Goal: Transaction & Acquisition: Purchase product/service

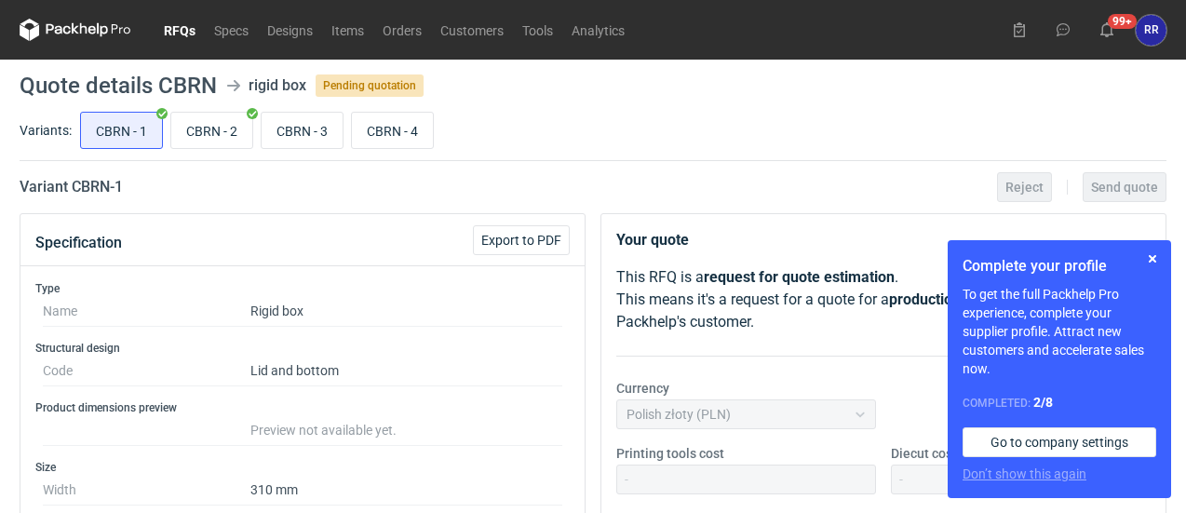
scroll to position [36, 0]
click at [320, 129] on input "CBRN - 3" at bounding box center [302, 130] width 81 height 35
radio input "true"
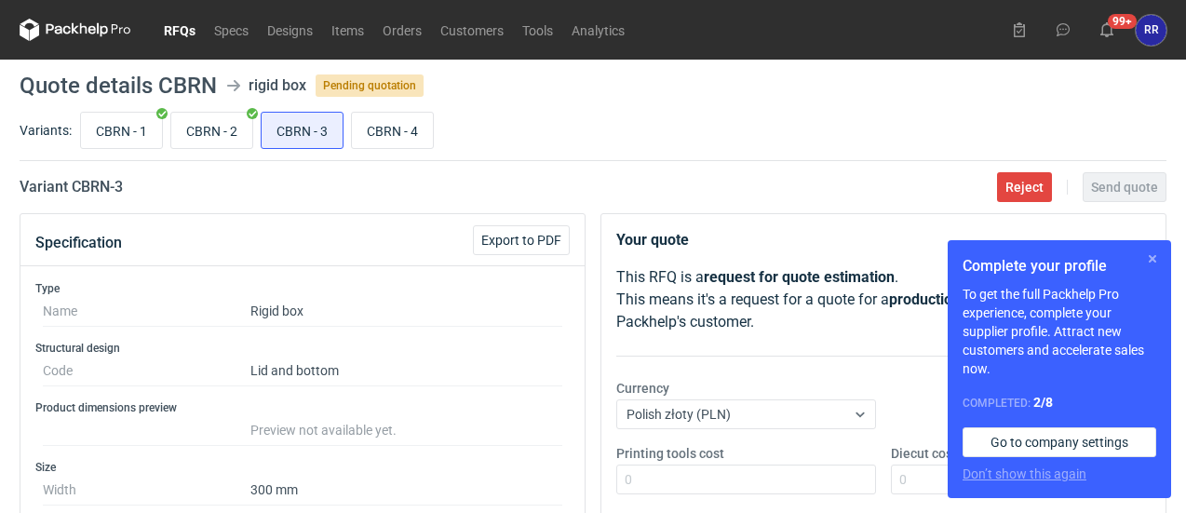
click at [1149, 263] on button "button" at bounding box center [1153, 259] width 22 height 22
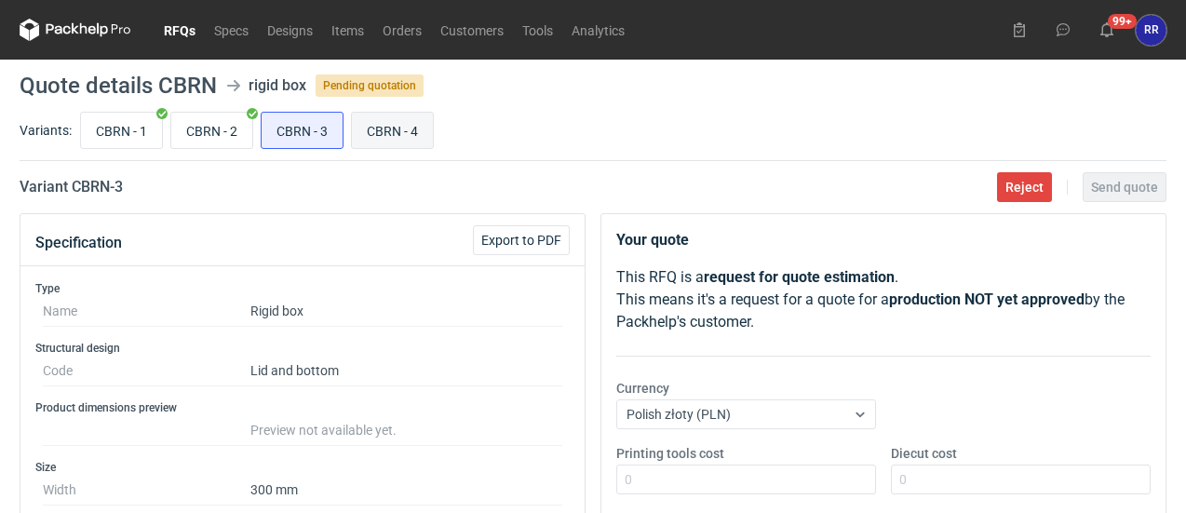
click at [413, 118] on input "CBRN - 4" at bounding box center [392, 130] width 81 height 35
radio input "true"
click at [302, 124] on input "CBRN - 3" at bounding box center [302, 130] width 81 height 35
radio input "true"
click at [205, 127] on input "CBRN - 2" at bounding box center [211, 130] width 81 height 35
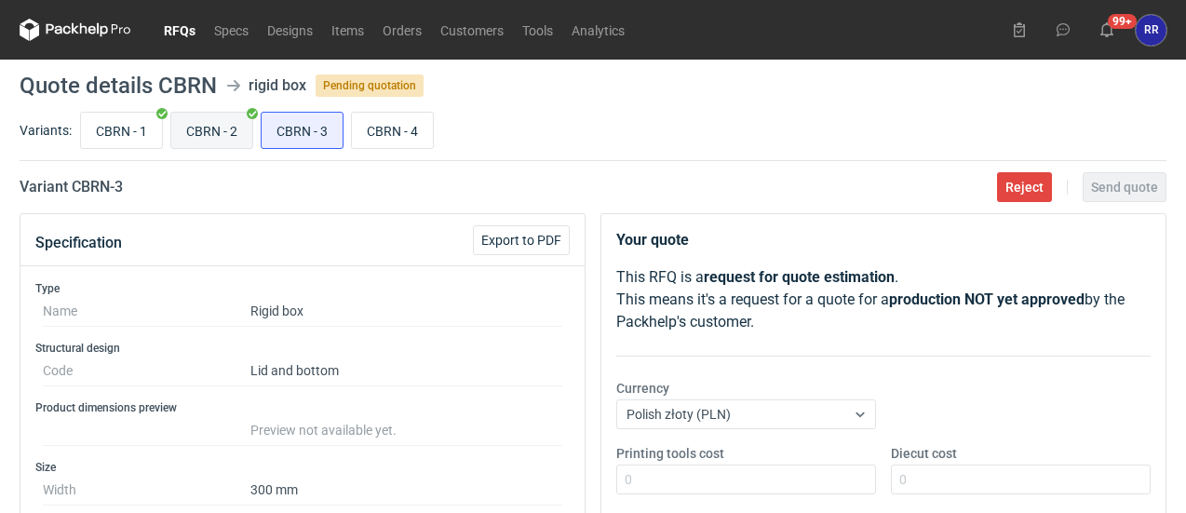
radio input "true"
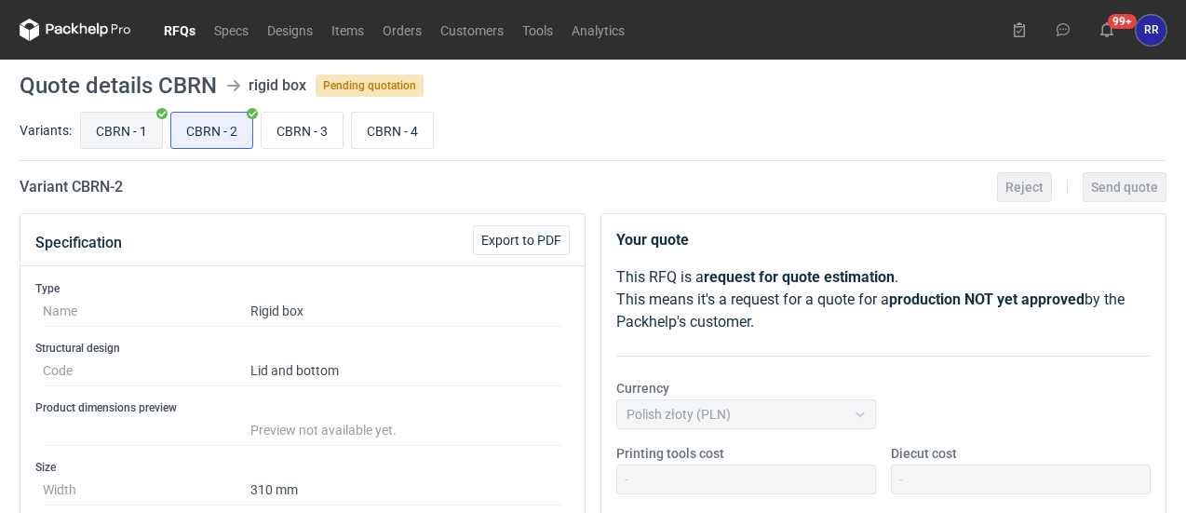
click at [118, 135] on input "CBRN - 1" at bounding box center [121, 130] width 81 height 35
radio input "true"
click at [313, 125] on input "CBRN - 3" at bounding box center [302, 130] width 81 height 35
radio input "true"
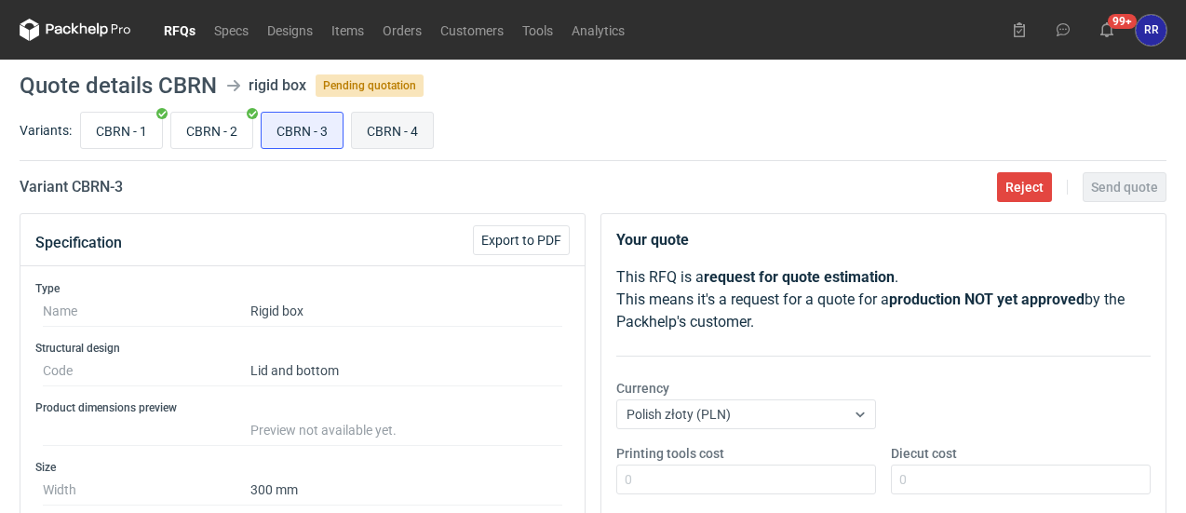
click at [391, 126] on input "CBRN - 4" at bounding box center [392, 130] width 81 height 35
radio input "true"
